Goal: Information Seeking & Learning: Compare options

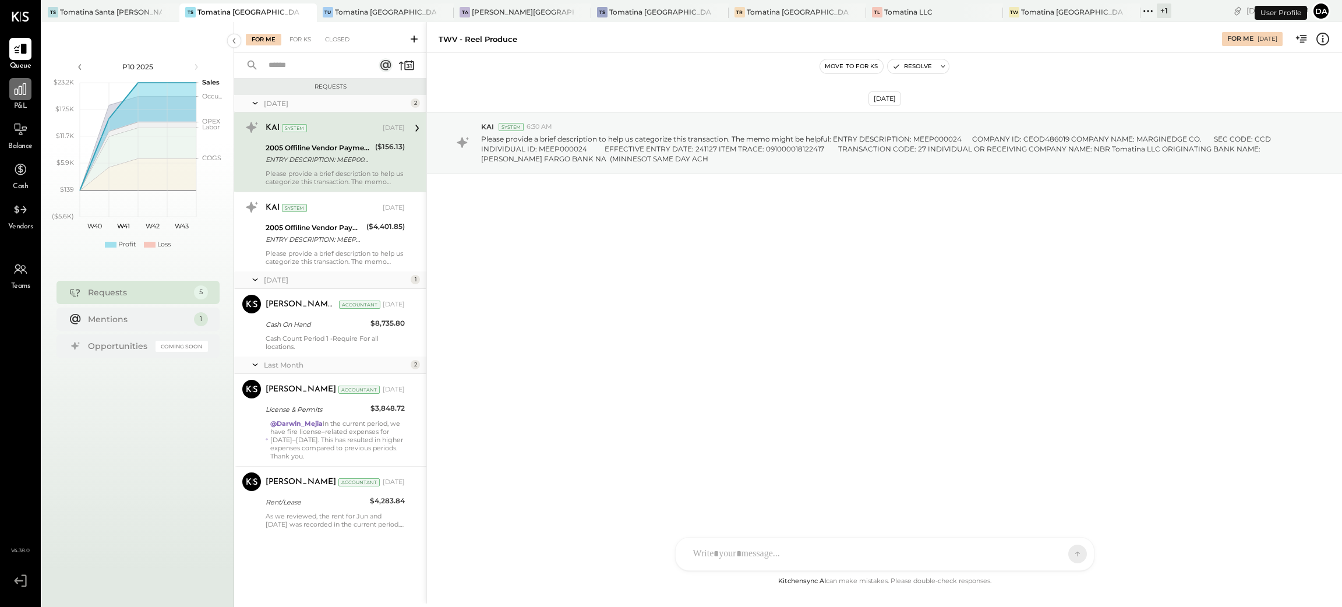
click at [19, 99] on div at bounding box center [20, 89] width 22 height 22
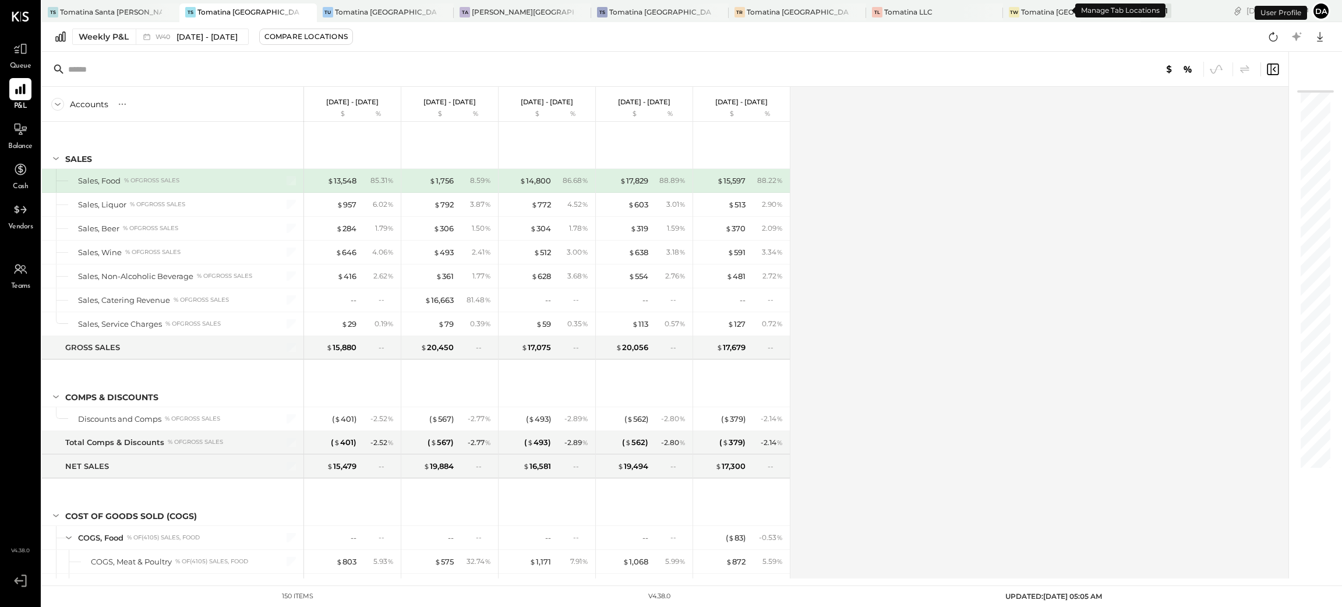
click at [1140, 9] on icon at bounding box center [1147, 10] width 15 height 15
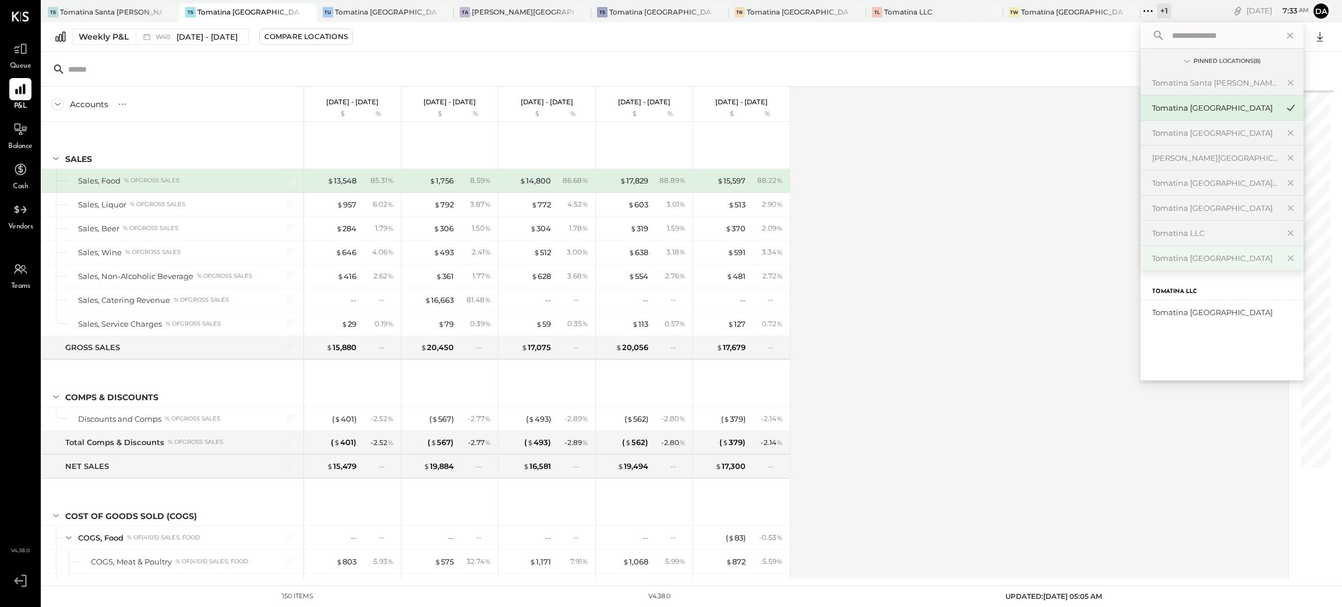
click at [1152, 256] on div "Tomatina [GEOGRAPHIC_DATA]" at bounding box center [1215, 258] width 126 height 11
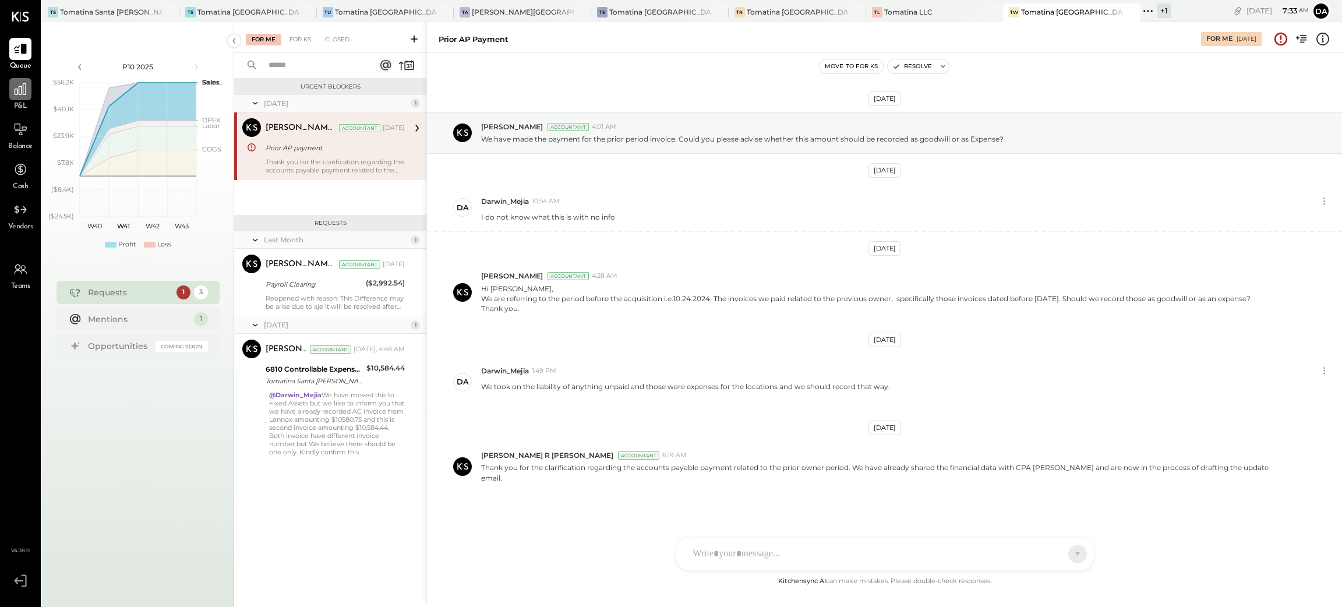
click at [15, 99] on div at bounding box center [20, 89] width 22 height 22
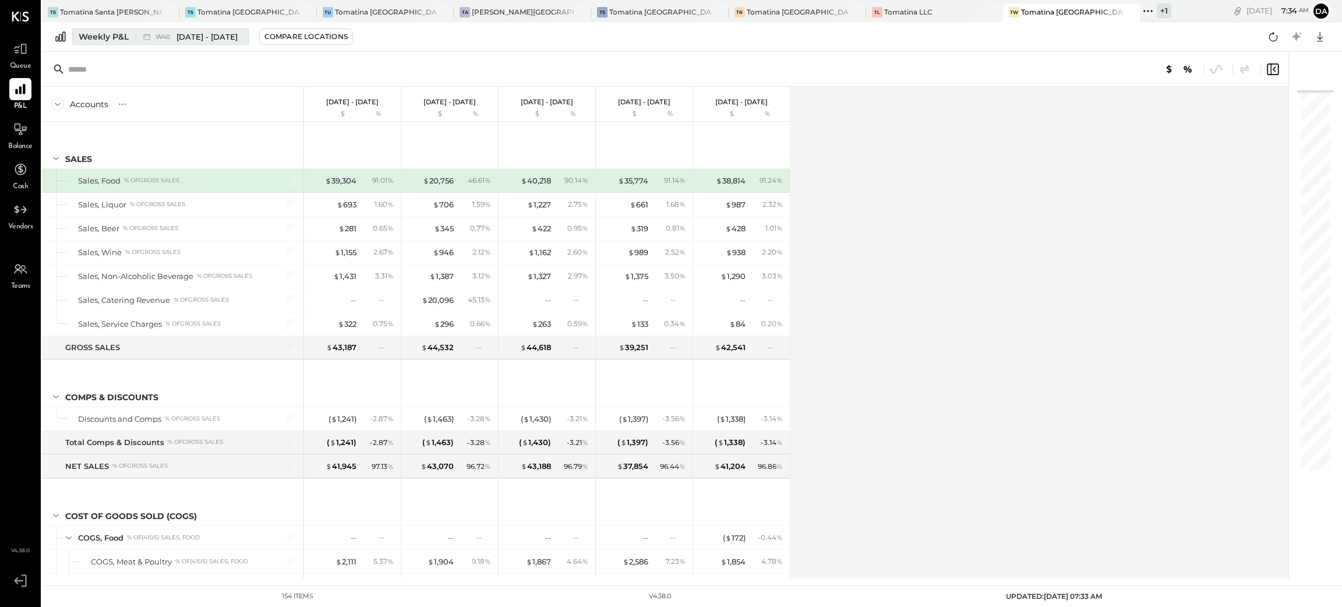
click at [89, 33] on div "Weekly P&L" at bounding box center [104, 37] width 50 height 12
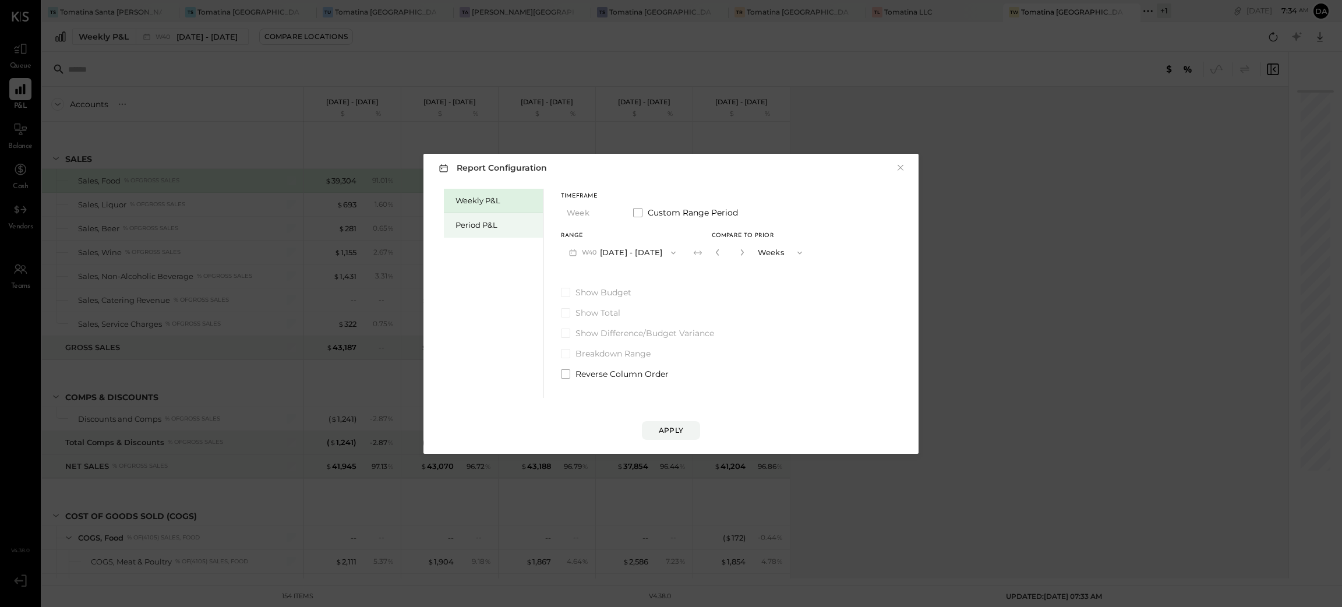
click at [483, 220] on div "Period P&L" at bounding box center [496, 225] width 82 height 11
click at [632, 252] on button "P10 [DATE] - [DATE]" at bounding box center [620, 253] width 119 height 22
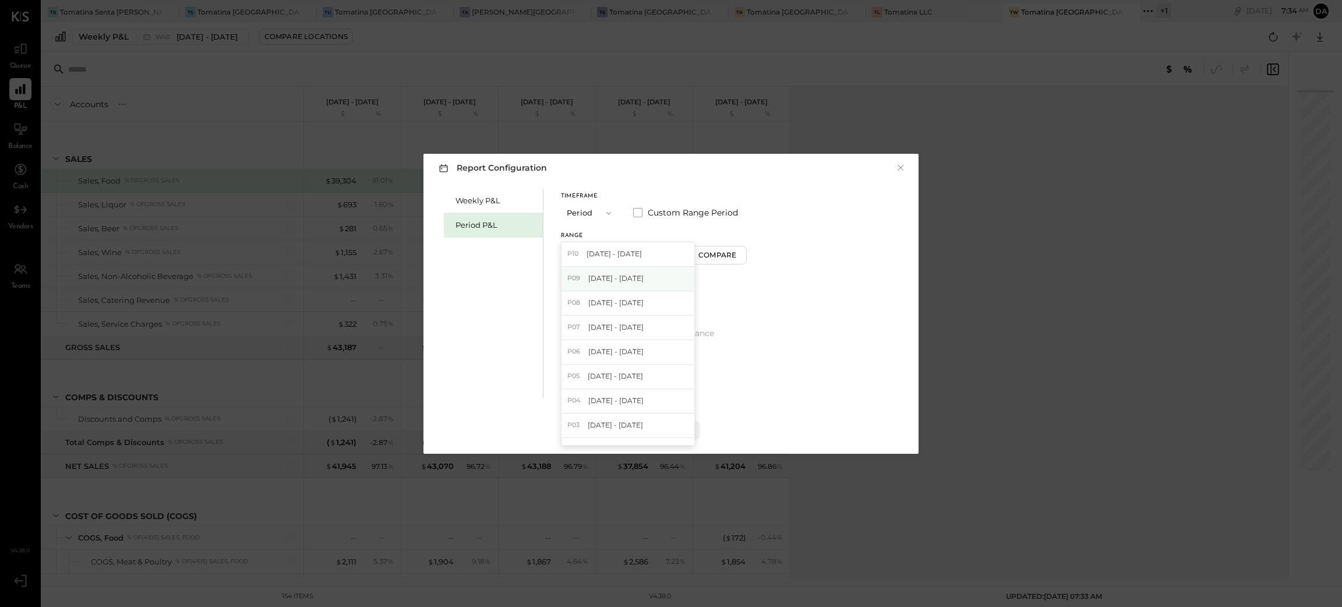
click at [624, 277] on span "[DATE] - [DATE]" at bounding box center [615, 278] width 55 height 10
click at [676, 433] on div "Apply" at bounding box center [671, 430] width 24 height 10
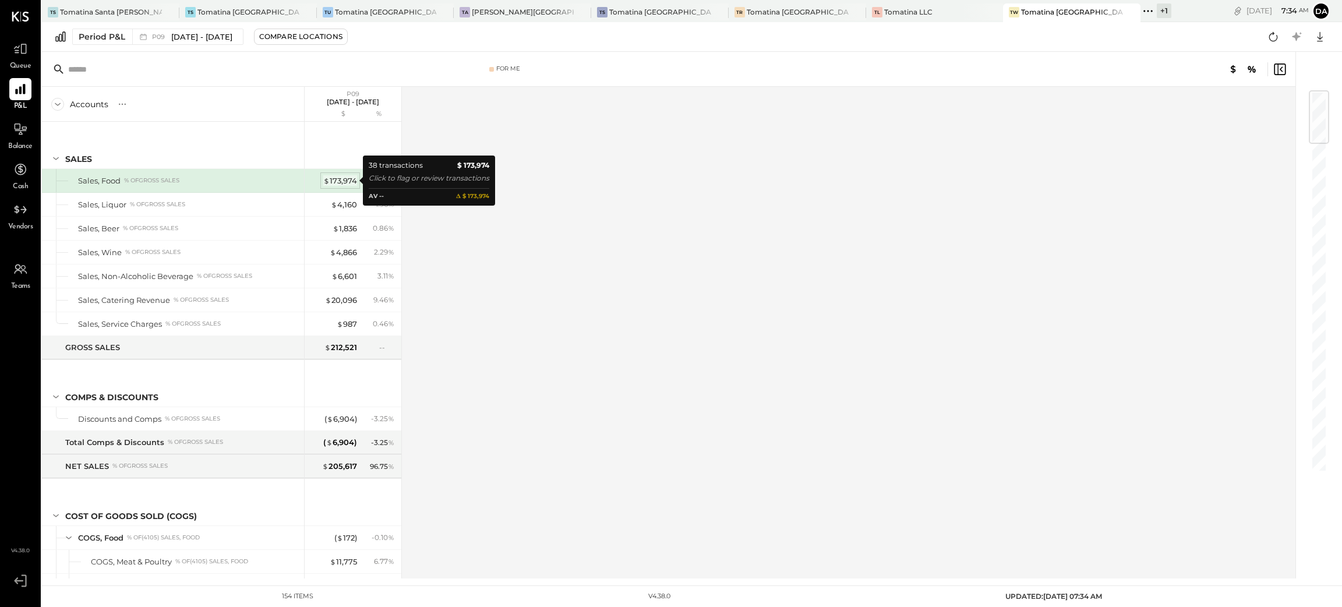
click at [348, 178] on div "$ 173,974" at bounding box center [340, 180] width 34 height 11
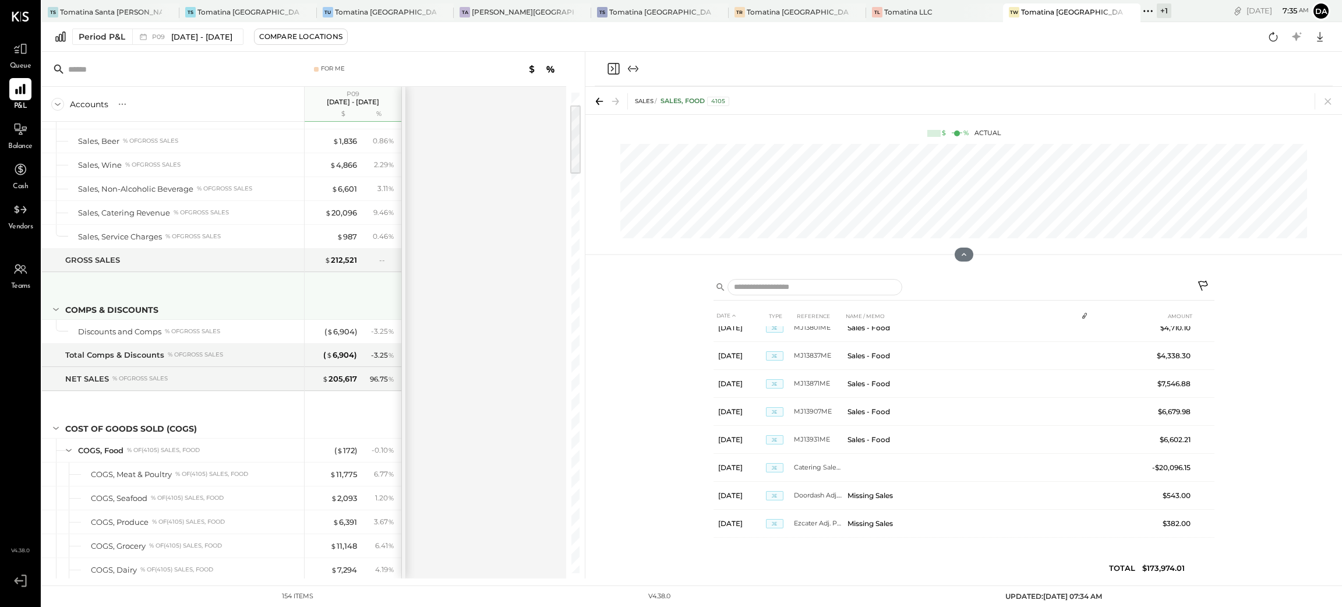
scroll to position [175, 0]
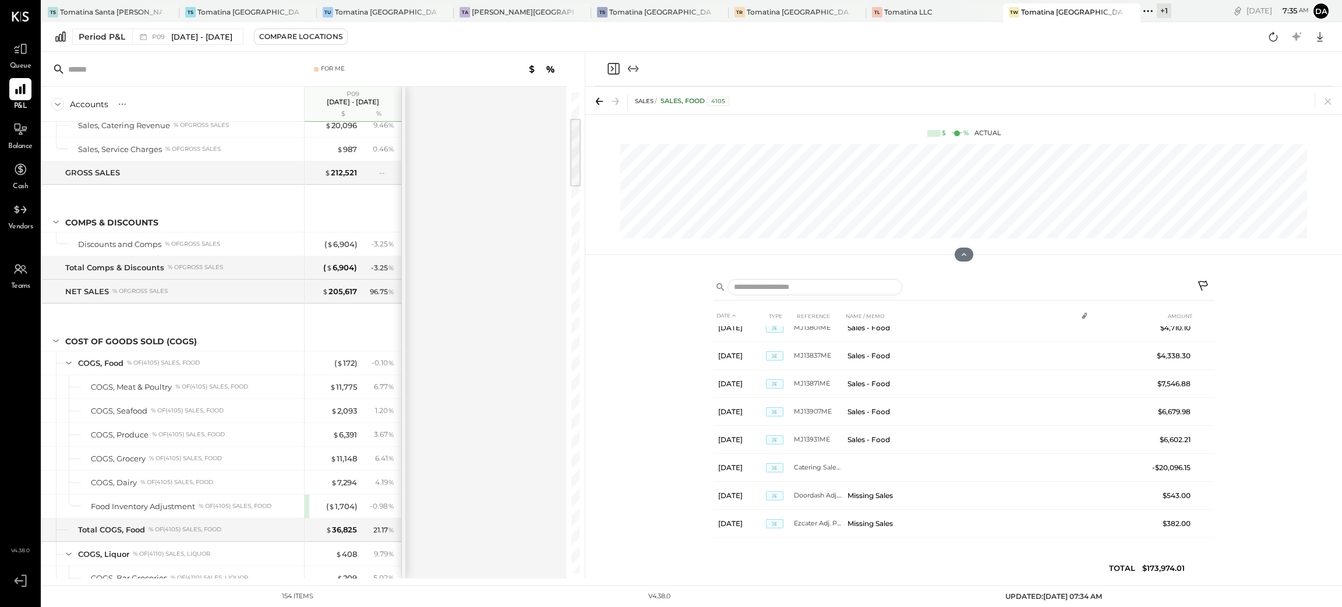
click at [617, 66] on icon "Close panel" at bounding box center [613, 69] width 14 height 14
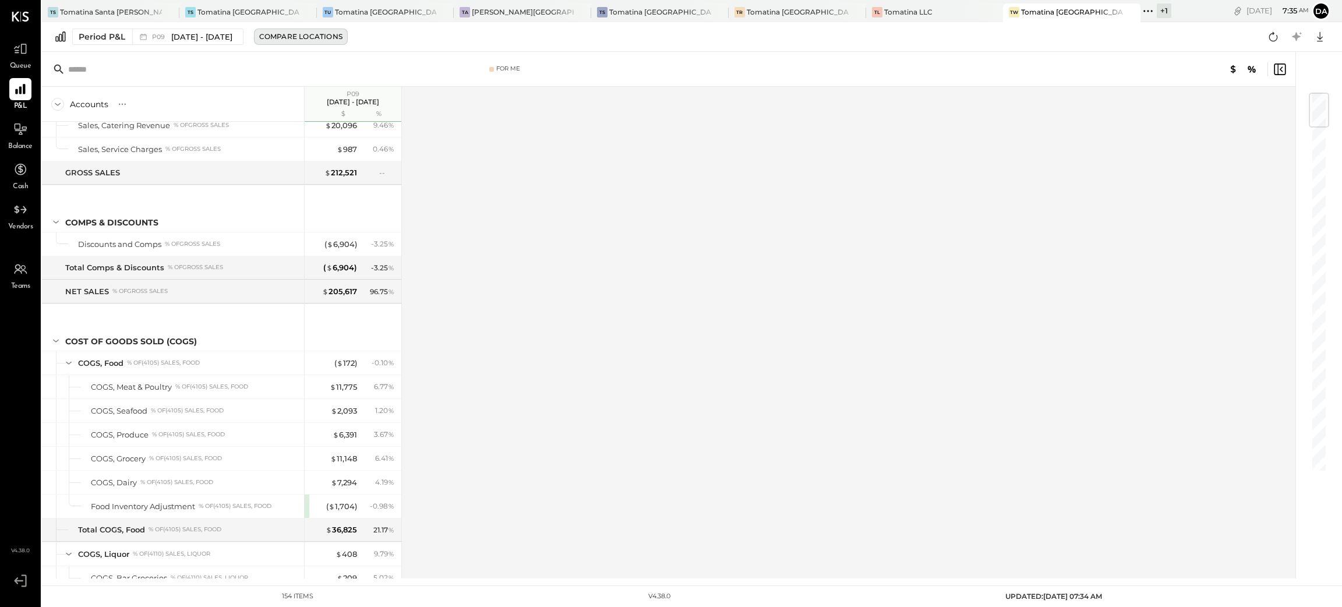
click at [348, 42] on button "Compare Locations" at bounding box center [301, 37] width 94 height 16
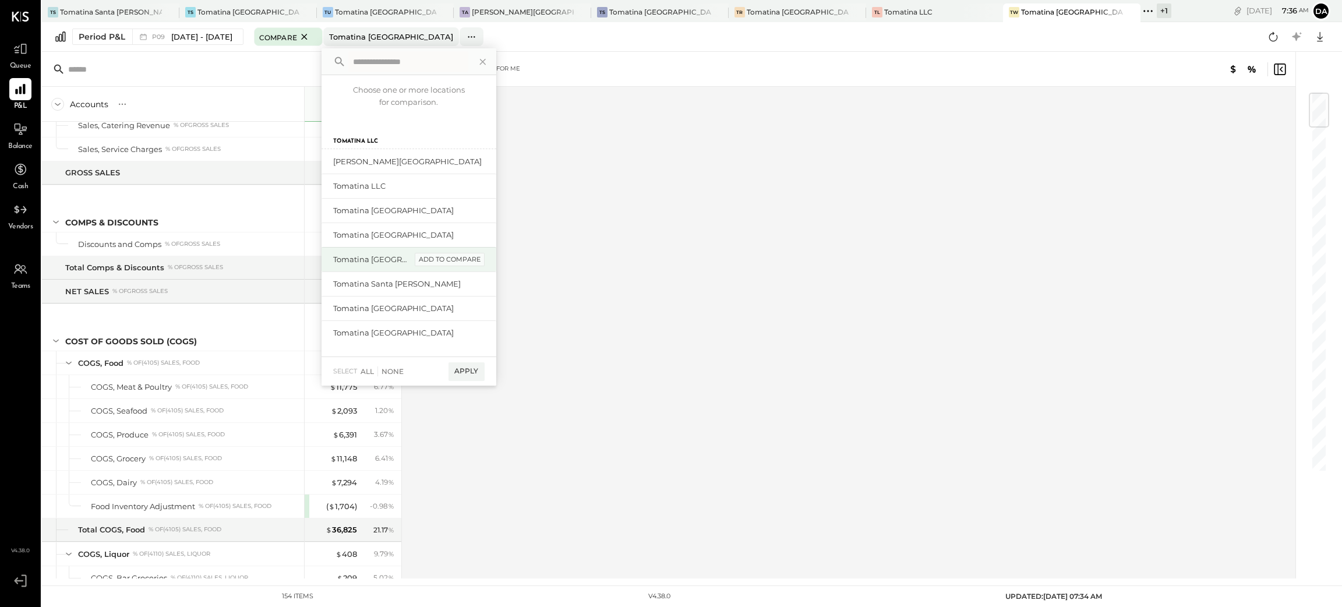
click at [465, 260] on div "add to compare" at bounding box center [450, 260] width 70 height 14
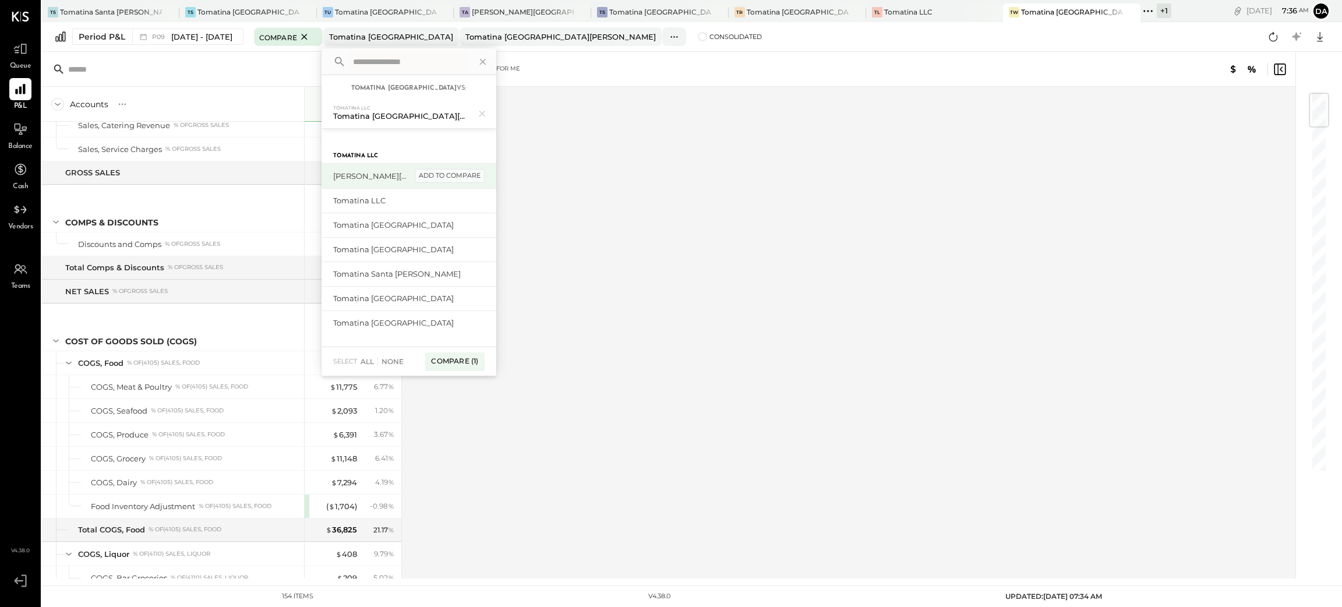
click at [481, 174] on div "add to compare" at bounding box center [450, 176] width 70 height 14
click at [453, 325] on div "add to compare" at bounding box center [450, 328] width 70 height 14
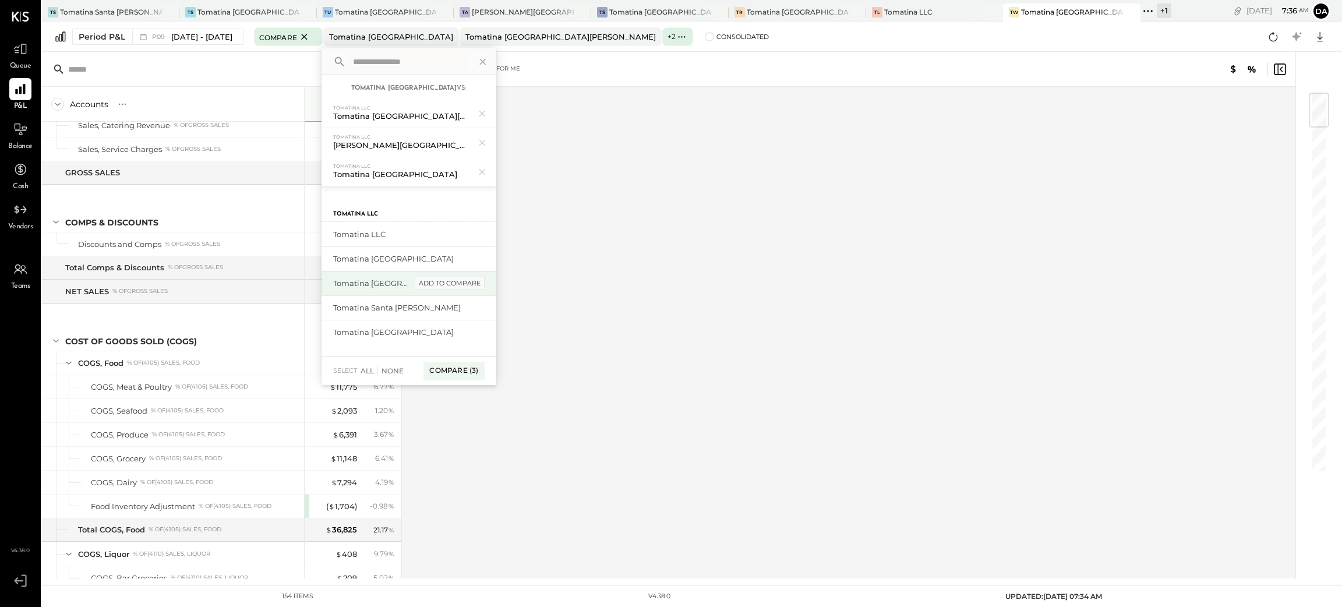
click at [469, 285] on div "add to compare" at bounding box center [450, 284] width 70 height 14
click at [459, 337] on div "add to compare" at bounding box center [450, 337] width 70 height 14
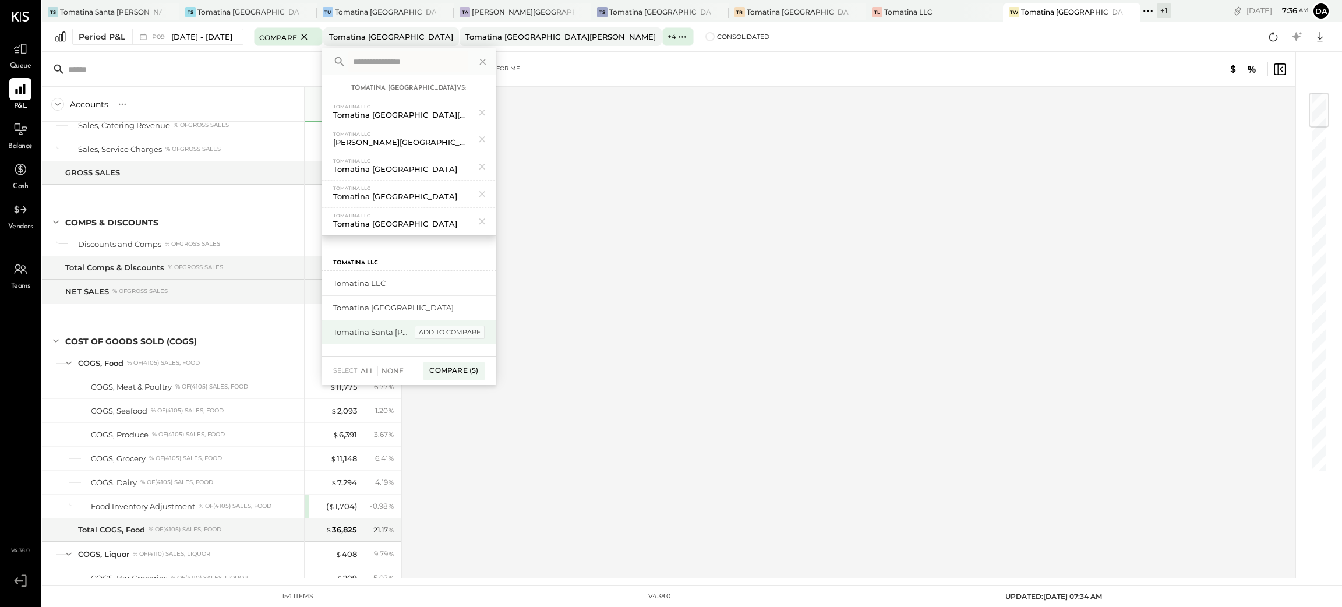
click at [462, 328] on div "add to compare" at bounding box center [450, 333] width 70 height 14
click at [464, 310] on div "add to compare" at bounding box center [450, 308] width 70 height 14
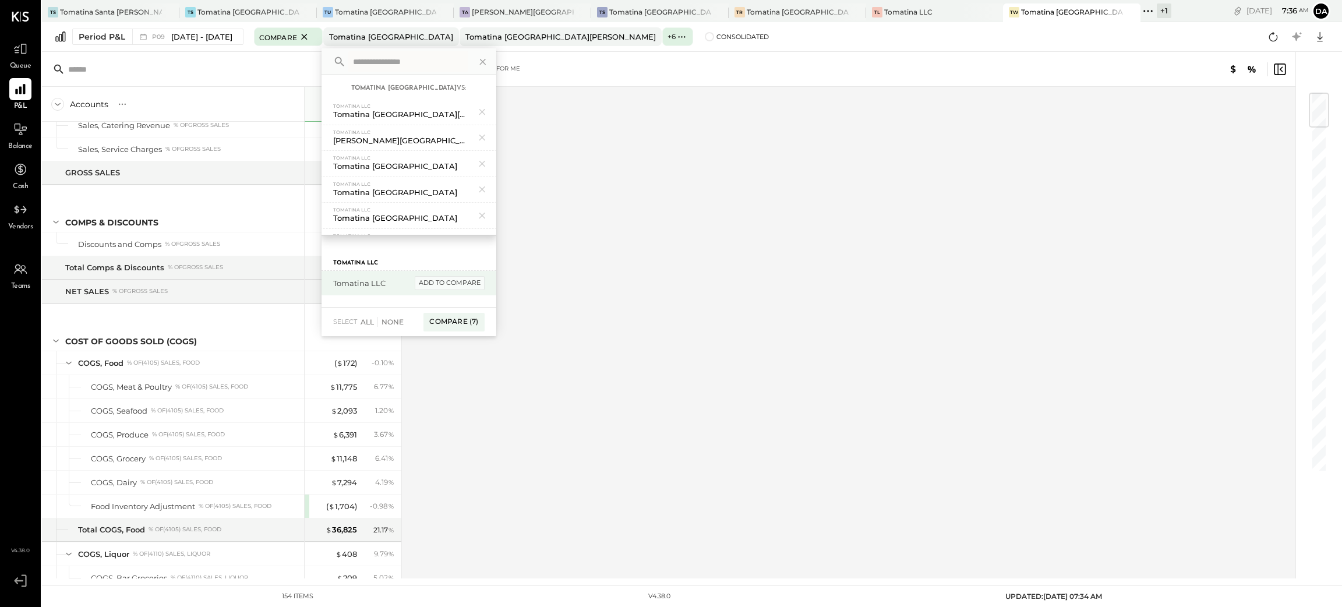
click at [474, 284] on div "add to compare" at bounding box center [450, 283] width 70 height 14
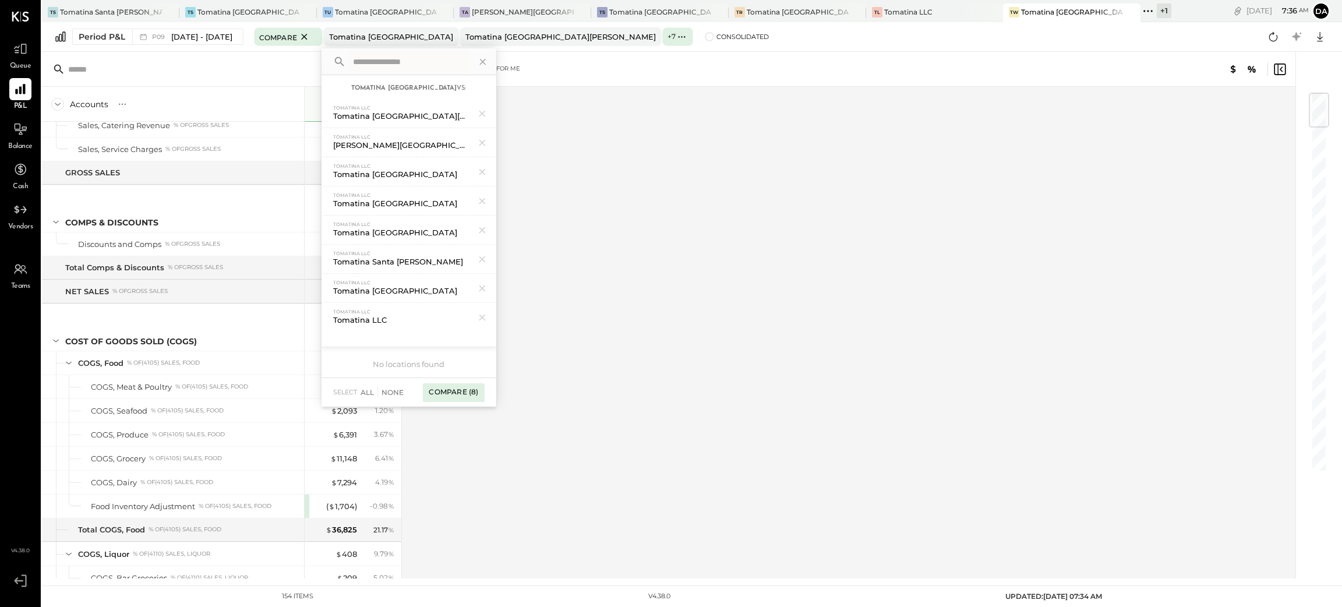
click at [469, 393] on div "Compare (8)" at bounding box center [453, 392] width 61 height 19
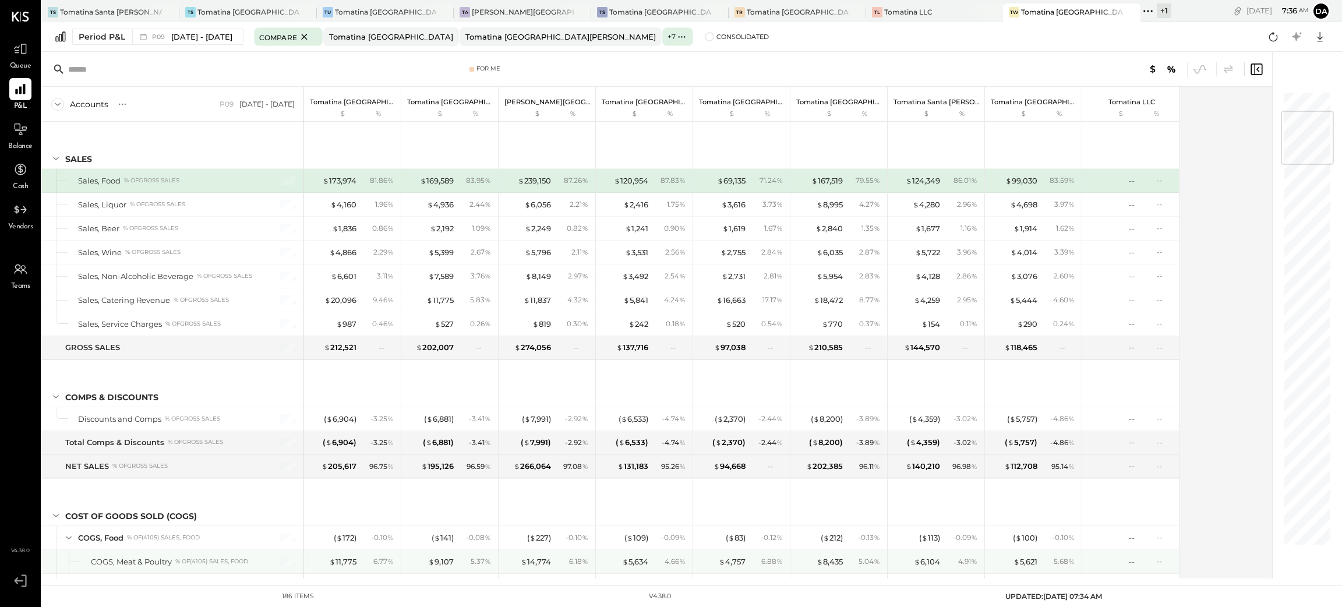
scroll to position [175, 0]
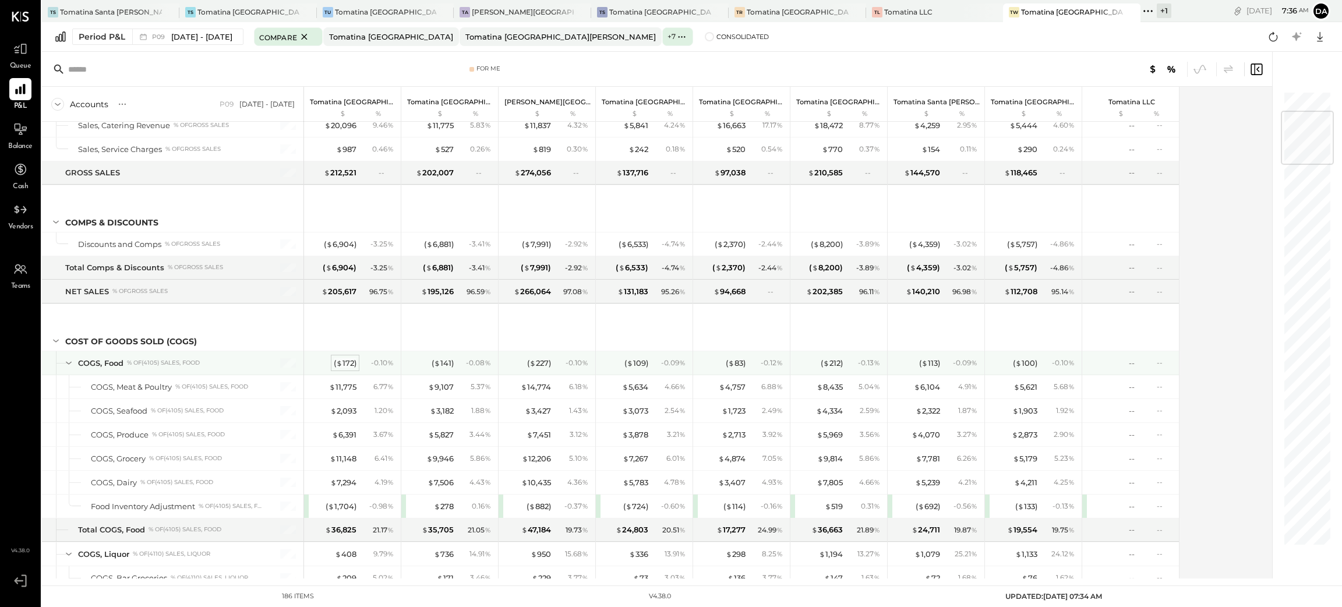
click at [347, 365] on div "( $ 172 )" at bounding box center [345, 363] width 23 height 11
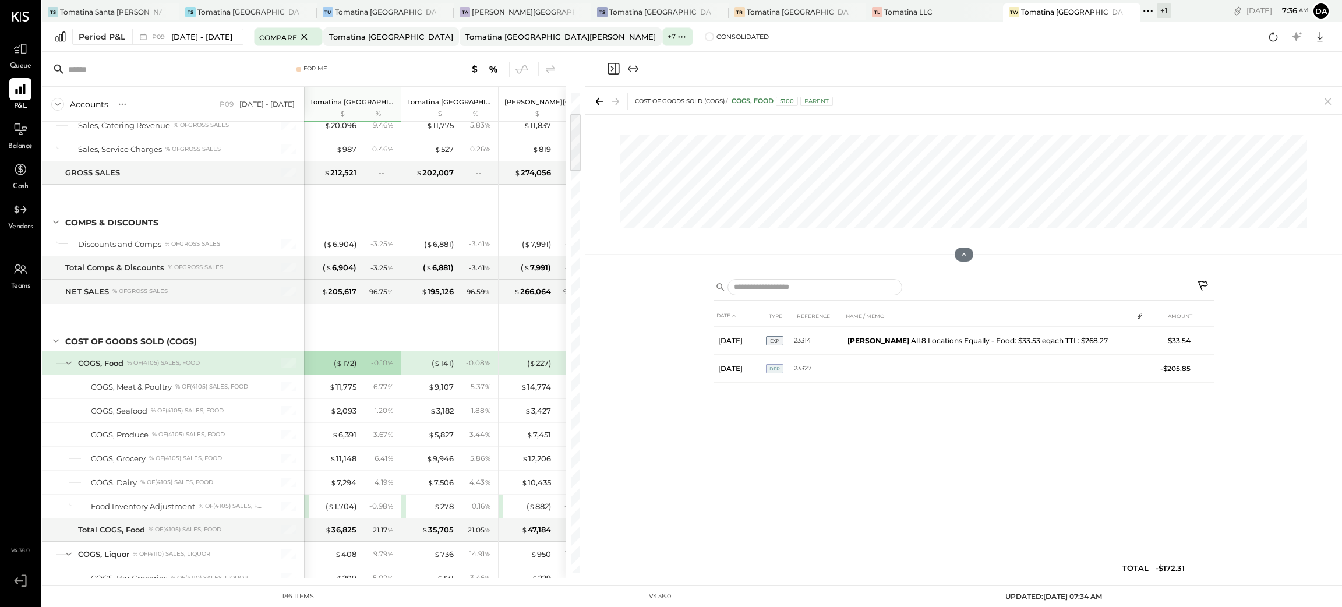
click at [614, 66] on icon "Close panel" at bounding box center [613, 69] width 14 height 14
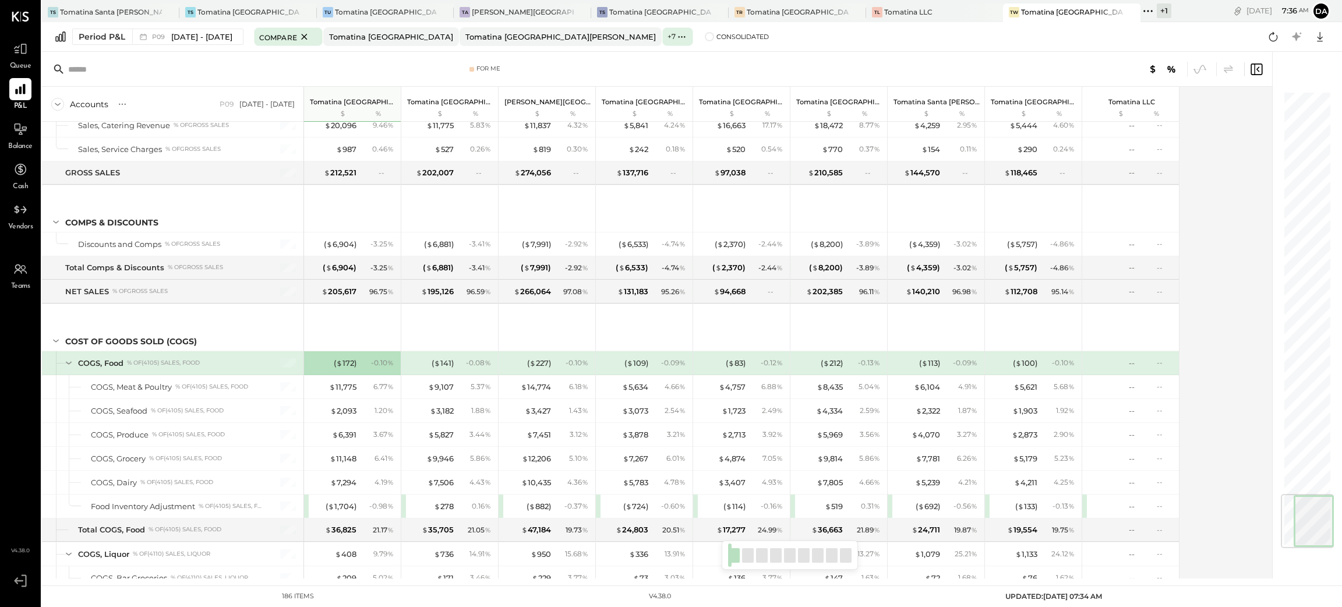
scroll to position [3404, 0]
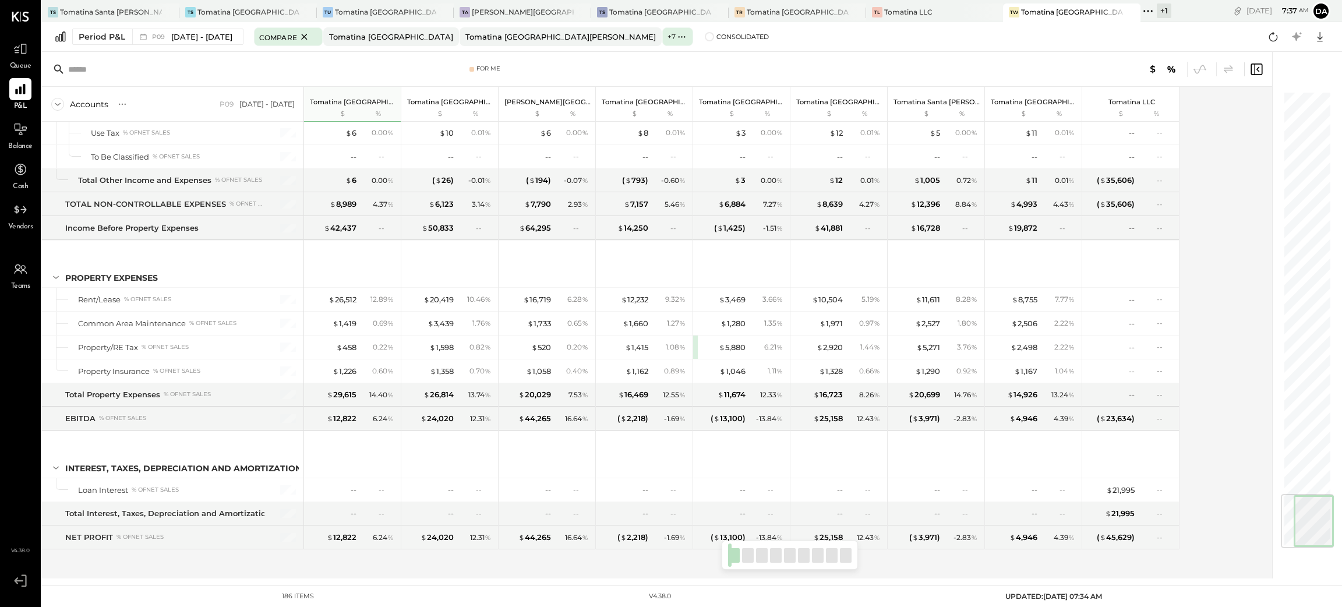
drag, startPoint x: 1295, startPoint y: 109, endPoint x: 1292, endPoint y: 533, distance: 423.4
click at [1292, 533] on div at bounding box center [1307, 521] width 53 height 54
click at [1322, 38] on icon at bounding box center [1319, 36] width 15 height 15
click at [1273, 107] on div "Excel" at bounding box center [1283, 105] width 93 height 24
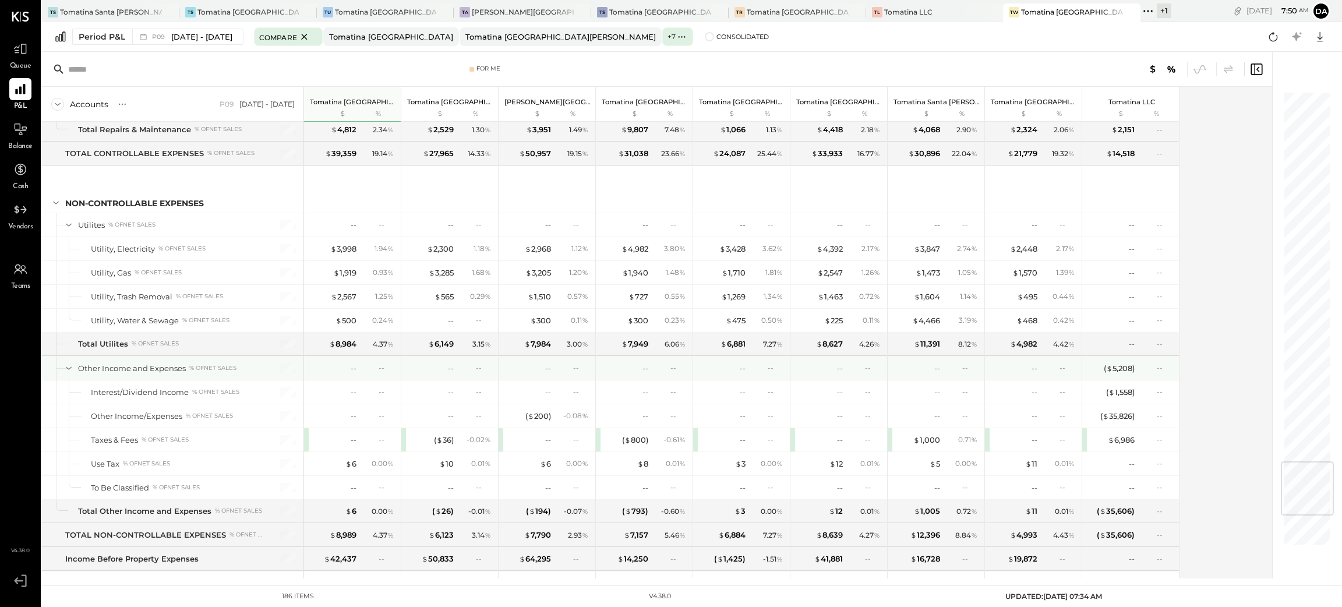
scroll to position [3144, 0]
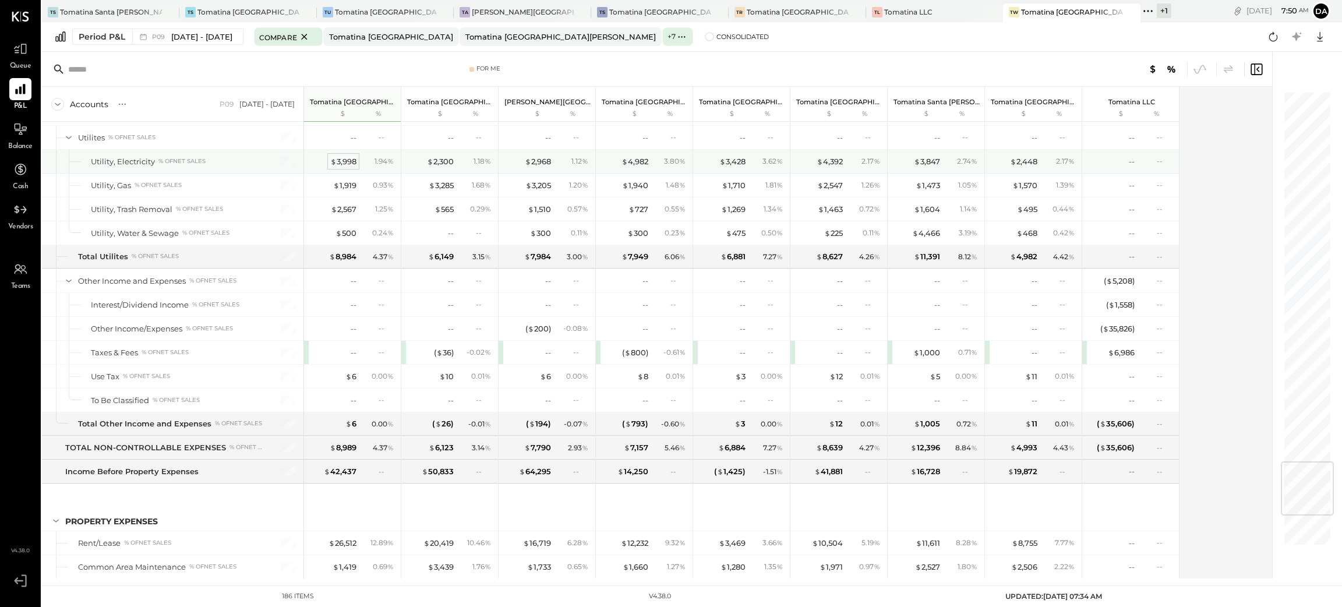
click at [348, 167] on div "$ 3,998" at bounding box center [343, 161] width 26 height 11
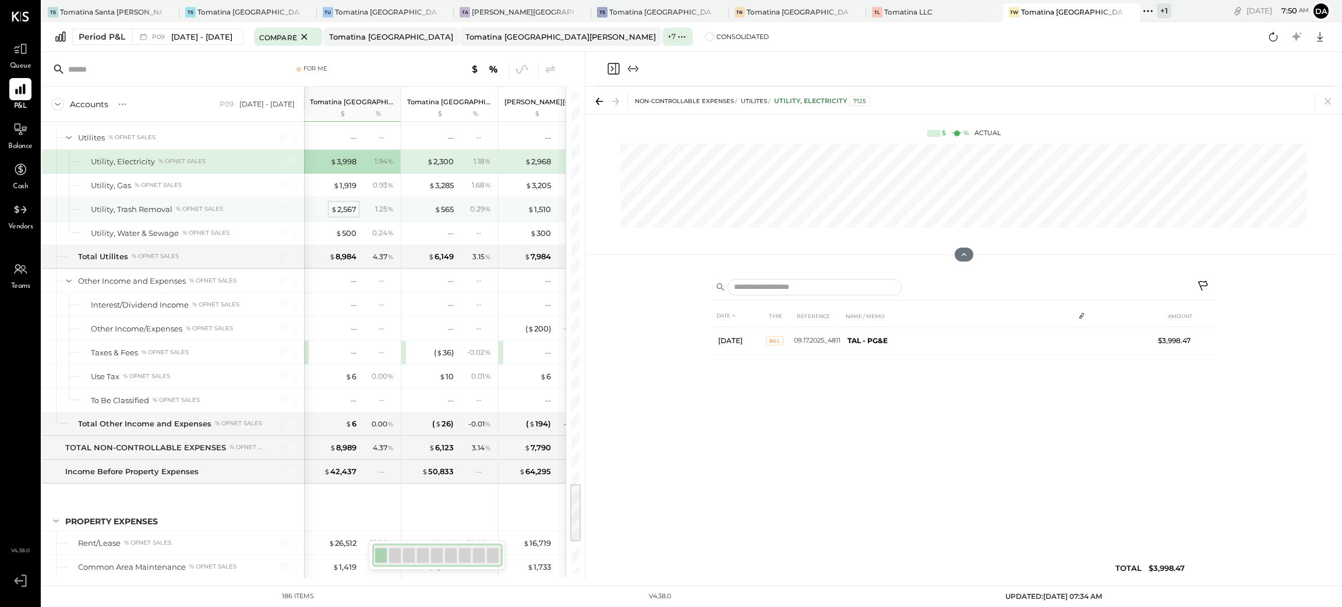
click at [347, 215] on div "$ 2,567" at bounding box center [344, 209] width 26 height 11
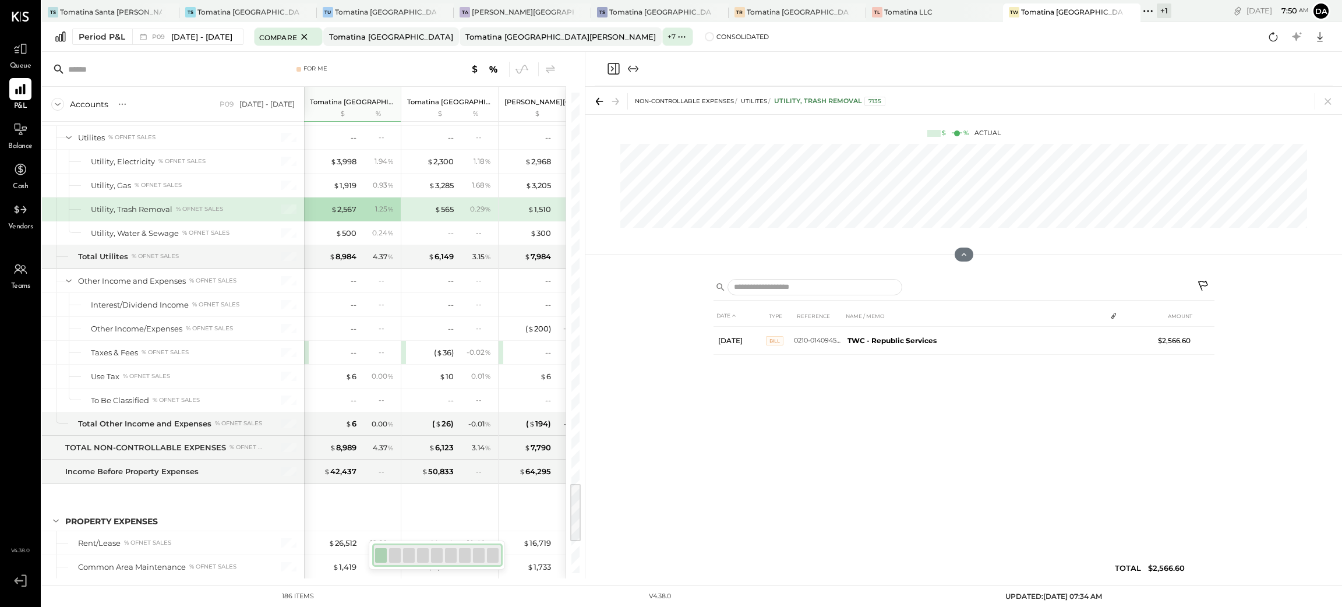
click at [610, 70] on icon "Close panel" at bounding box center [613, 69] width 14 height 14
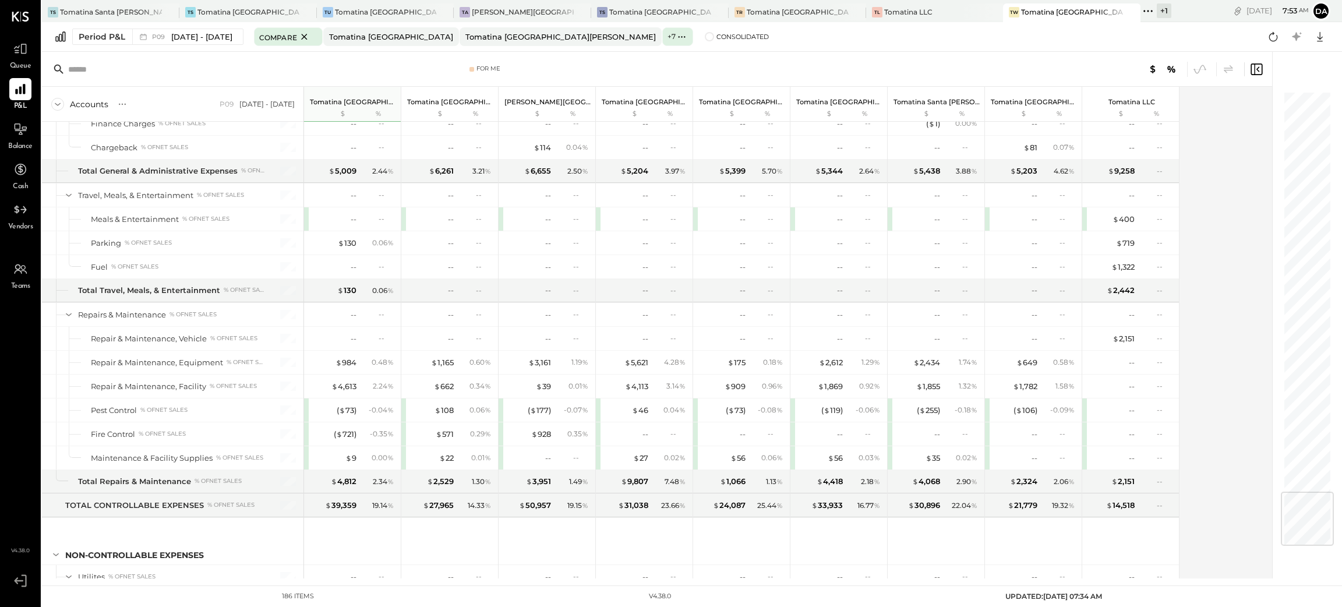
scroll to position [3404, 0]
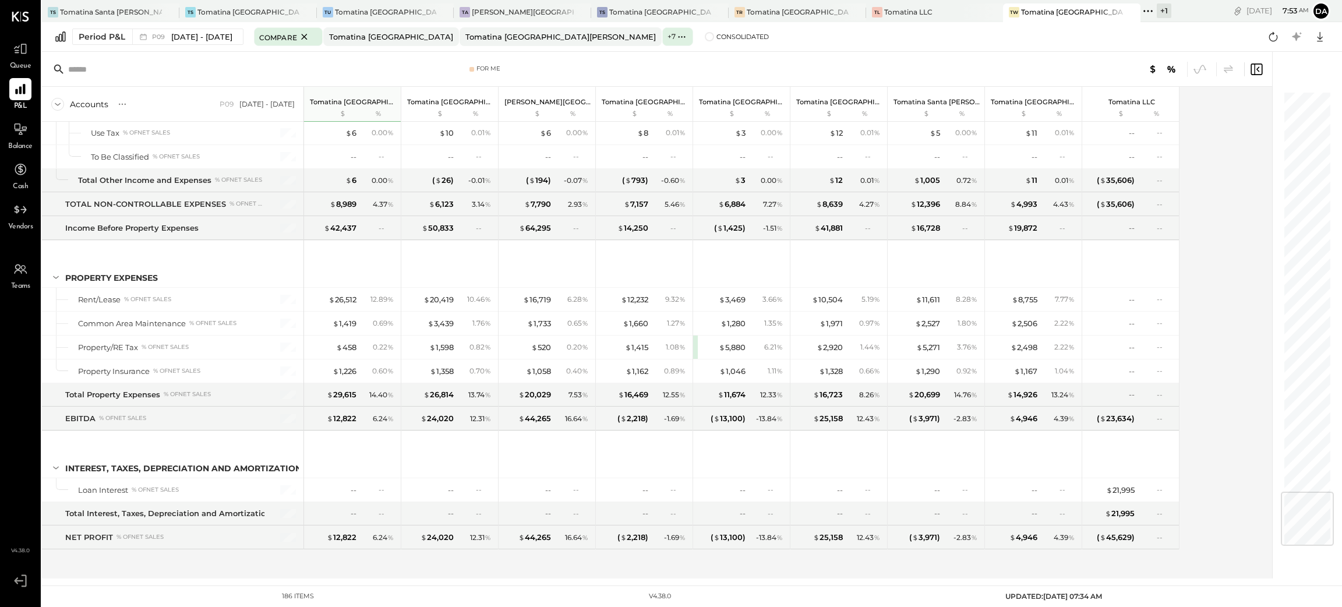
click at [1221, 419] on div "Accounts S % GL P09 [DATE] - [DATE] Tomatina [GEOGRAPHIC_DATA] $ % Tomatina [GE…" at bounding box center [658, 333] width 1232 height 492
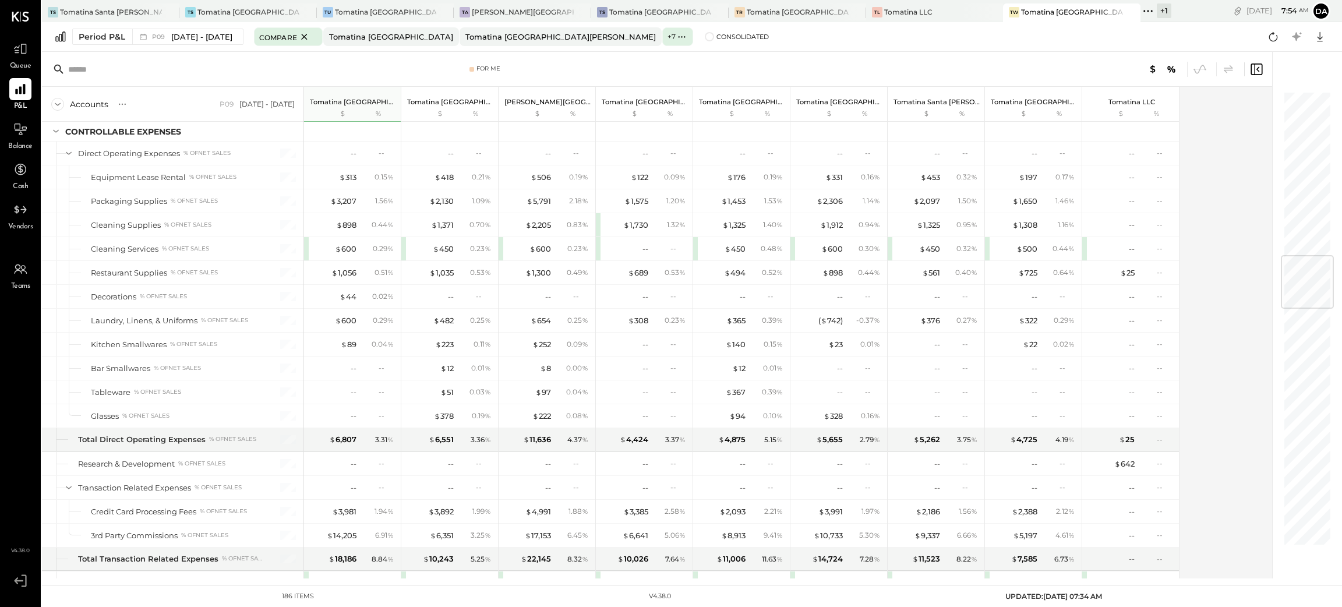
scroll to position [1395, 0]
